Goal: Find specific page/section: Locate item on page

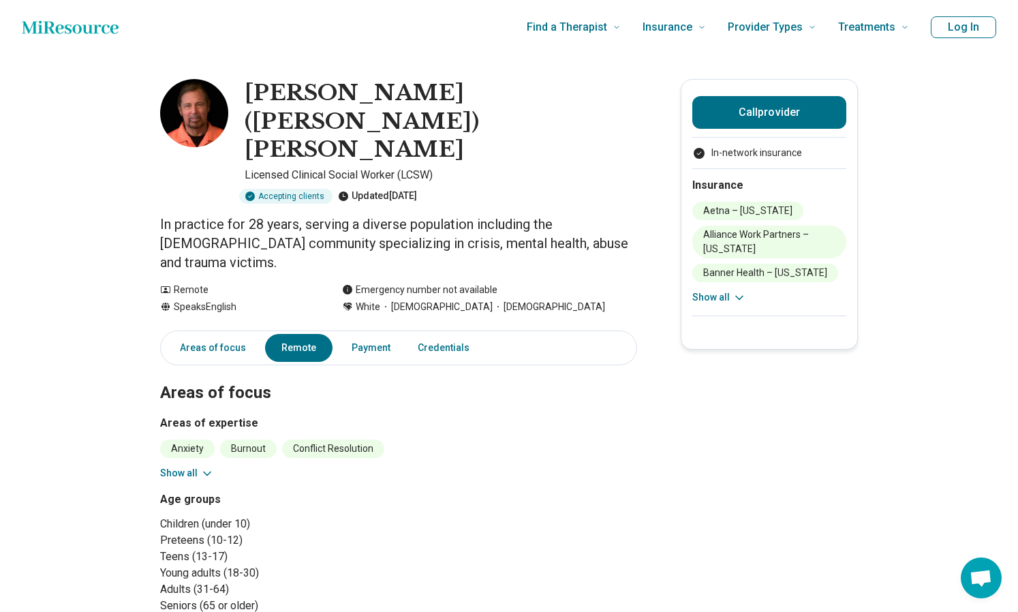
click at [990, 568] on span "Open chat" at bounding box center [981, 578] width 41 height 41
click at [354, 334] on link "Payment" at bounding box center [354, 348] width 55 height 28
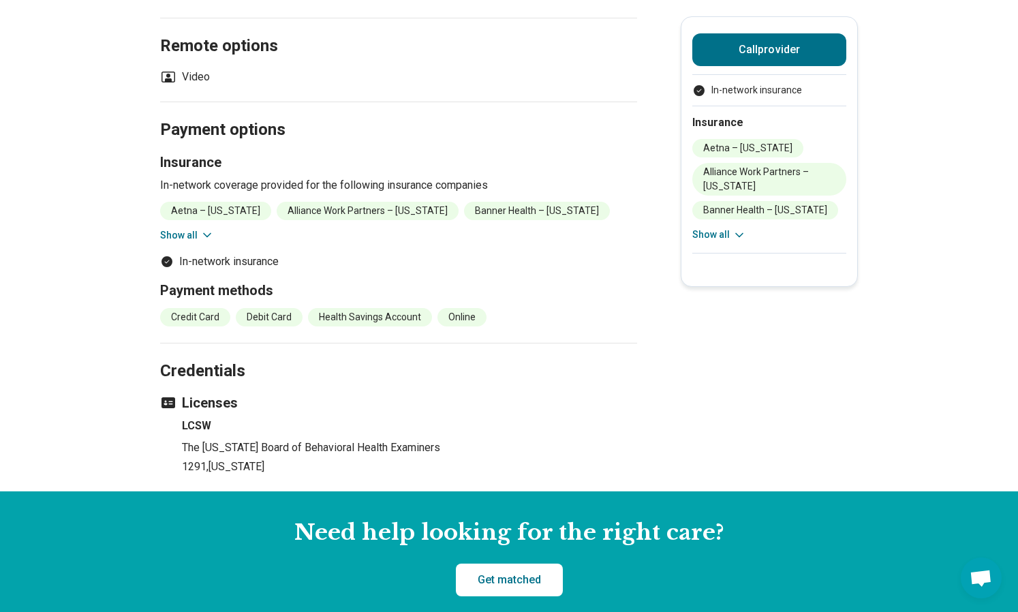
scroll to position [623, 0]
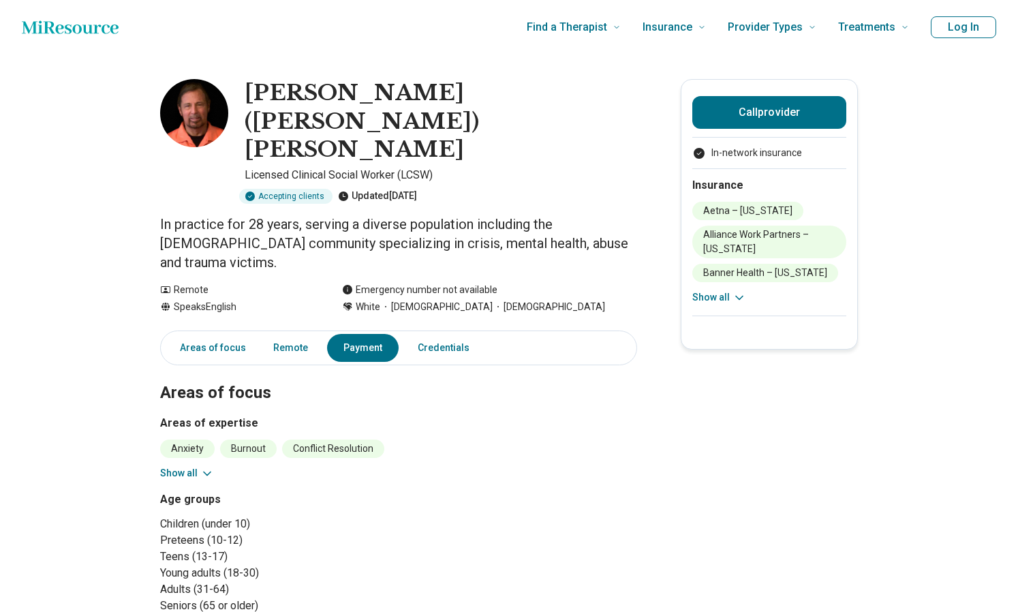
scroll to position [623, 0]
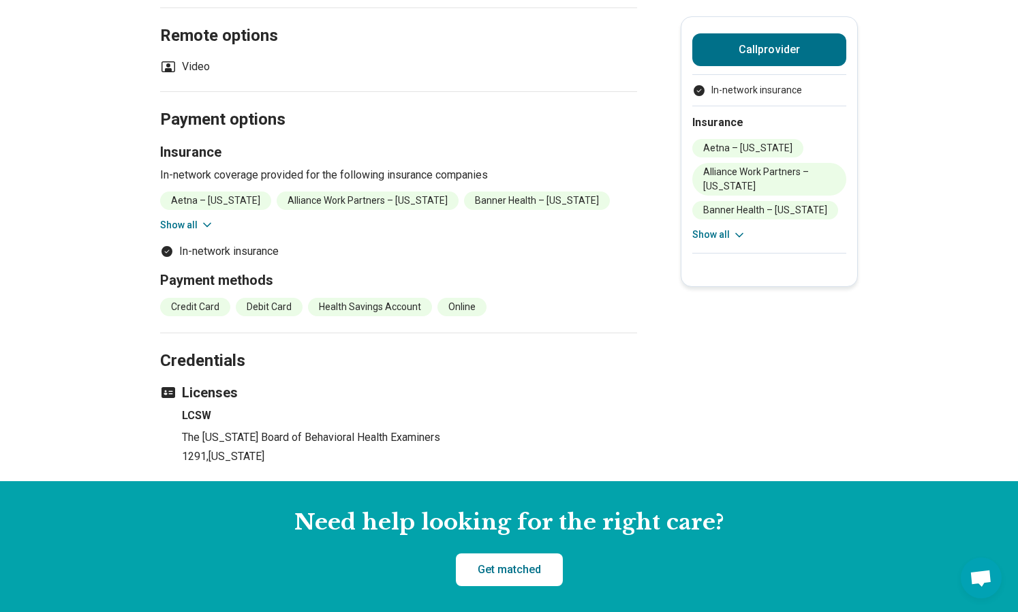
click at [717, 231] on button "Show all" at bounding box center [720, 235] width 54 height 14
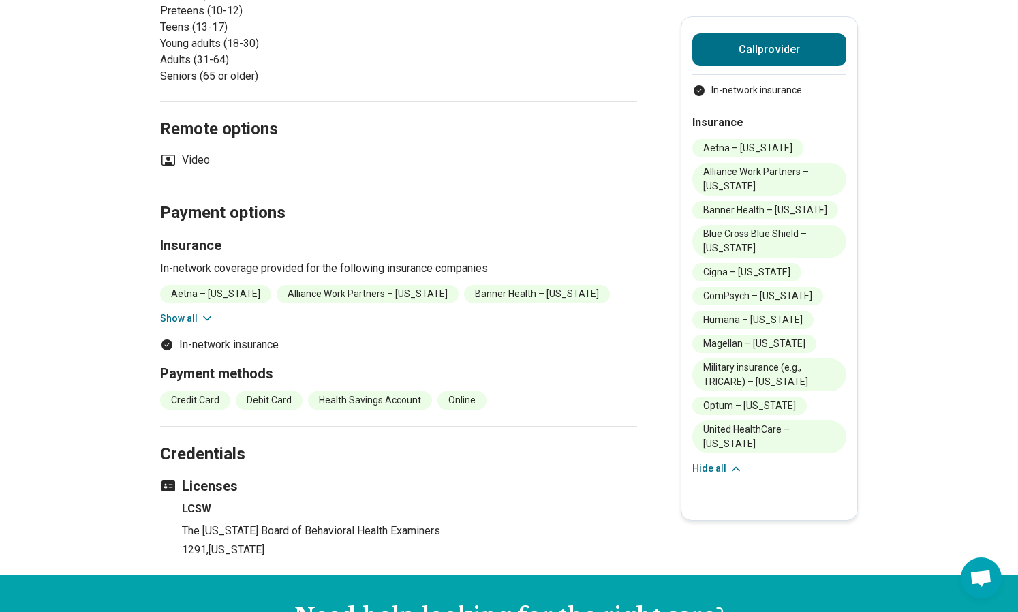
scroll to position [527, 0]
